Goal: Information Seeking & Learning: Learn about a topic

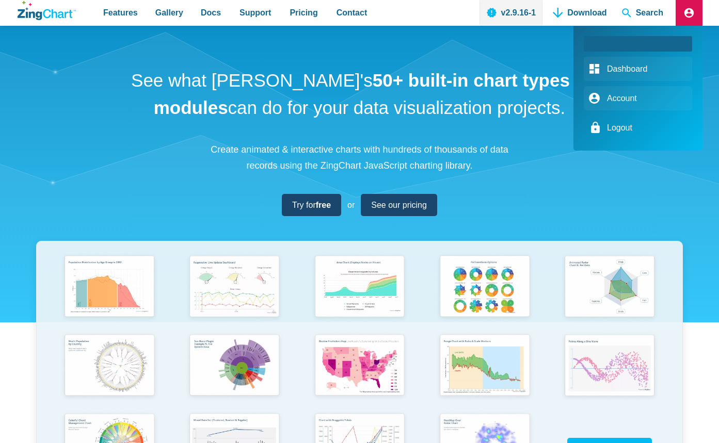
click at [612, 129] on link "Logout" at bounding box center [638, 128] width 108 height 24
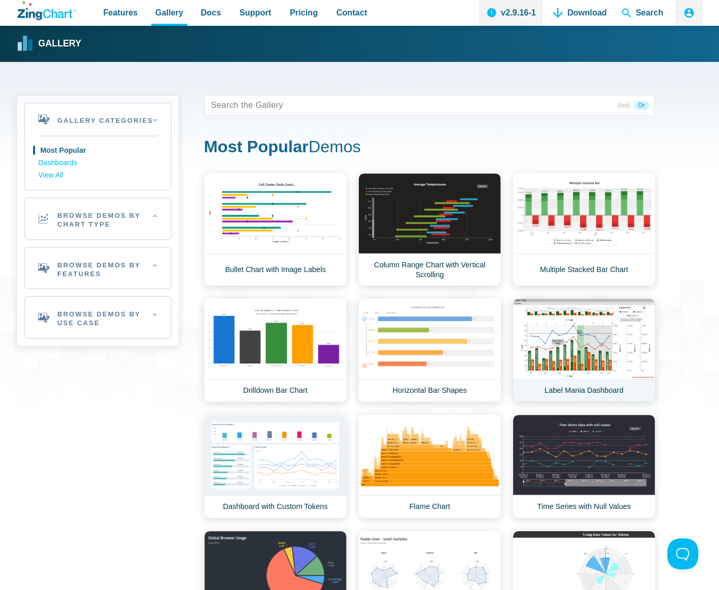
click at [613, 336] on link "Label Mania Dashboard" at bounding box center [583, 350] width 143 height 104
click at [96, 227] on h2 "Browse Demos By Chart Type" at bounding box center [98, 218] width 146 height 41
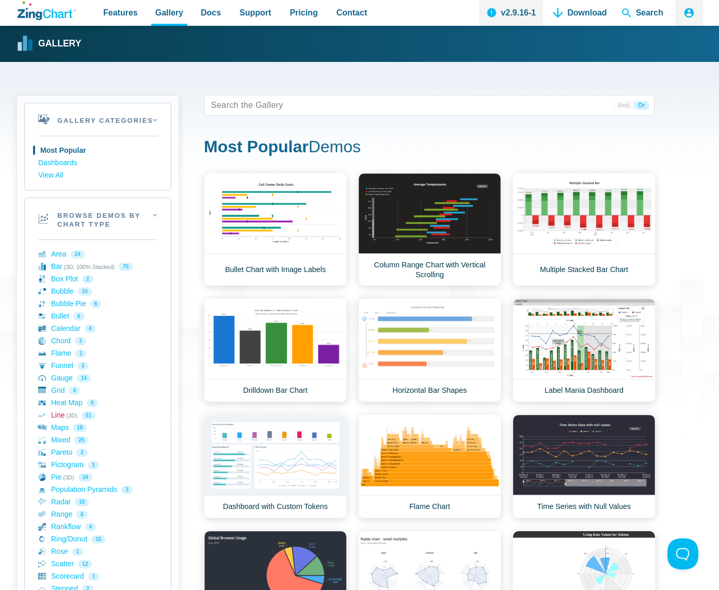
click at [59, 413] on link "Line (3D) 51" at bounding box center [97, 415] width 119 height 12
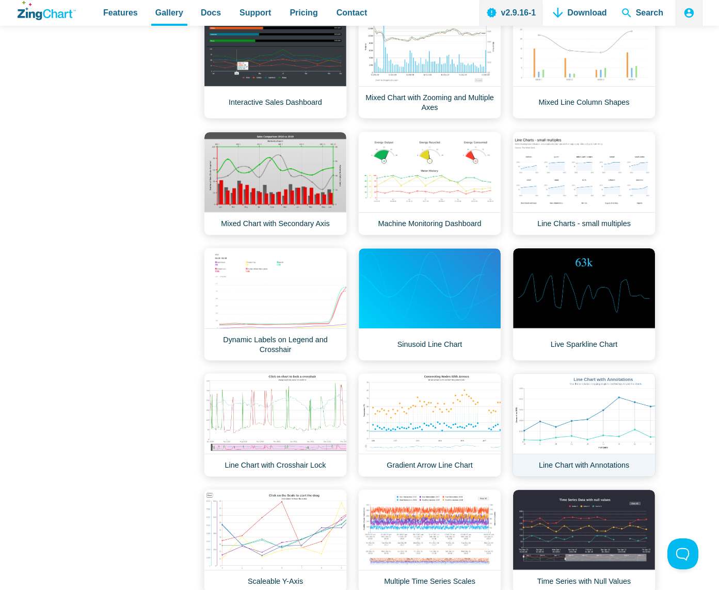
scroll to position [1032, 0]
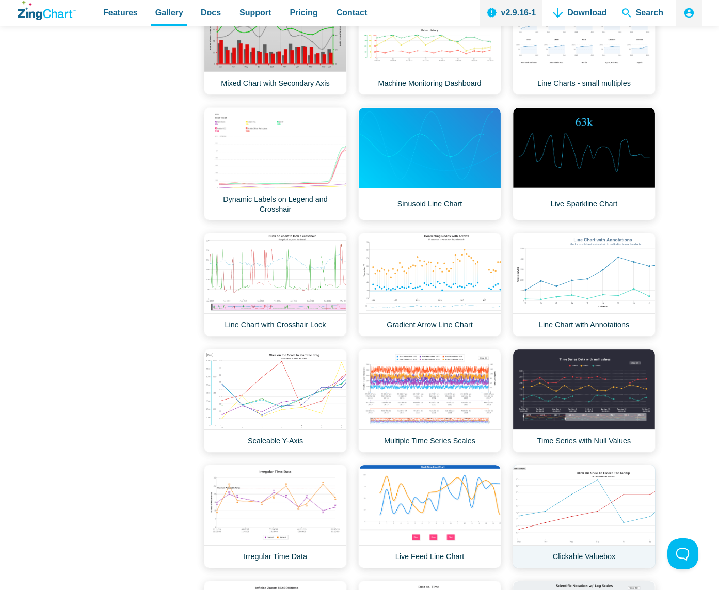
click at [604, 478] on link "Clickable Valuebox" at bounding box center [583, 516] width 143 height 104
